Goal: Transaction & Acquisition: Download file/media

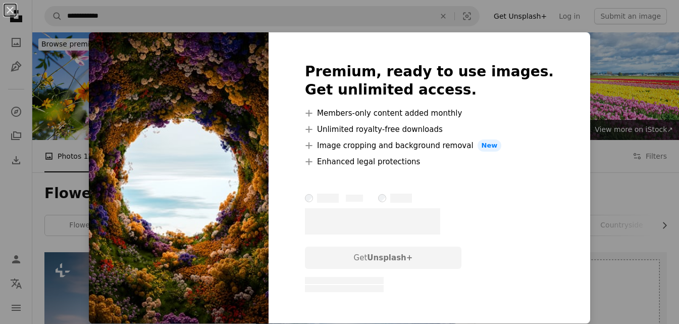
scroll to position [423, 0]
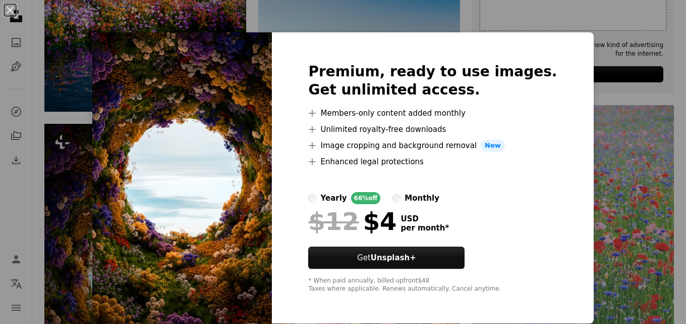
click at [624, 71] on div "An X shape Premium, ready to use images. Get unlimited access. A plus sign Memb…" at bounding box center [343, 162] width 686 height 324
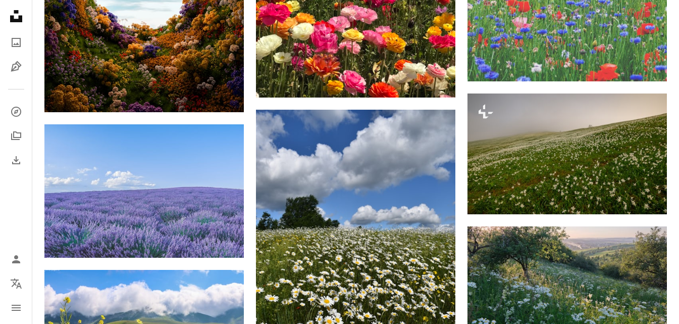
scroll to position [707, 0]
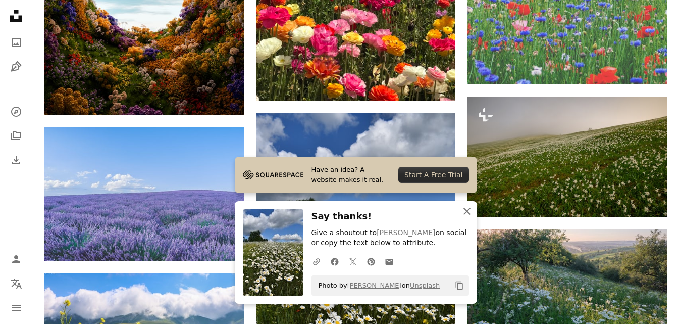
click at [464, 211] on icon "An X shape" at bounding box center [467, 211] width 12 height 12
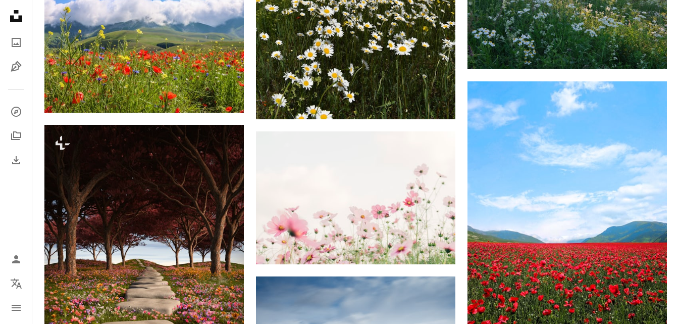
scroll to position [1006, 0]
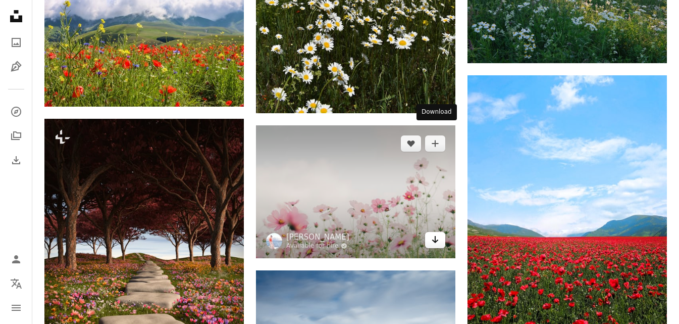
click at [434, 233] on icon "Arrow pointing down" at bounding box center [435, 239] width 8 height 12
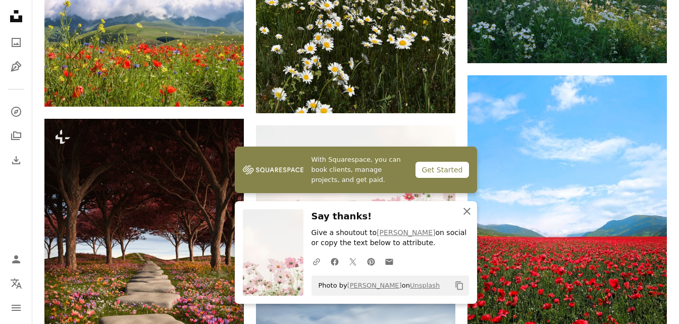
click at [467, 206] on icon "An X shape" at bounding box center [467, 211] width 12 height 12
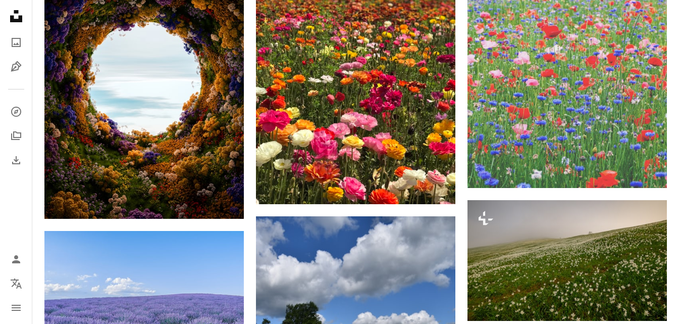
scroll to position [426, 0]
